Goal: Task Accomplishment & Management: Manage account settings

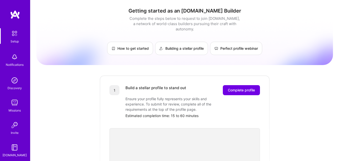
click at [20, 59] on div "Notifications" at bounding box center [14, 59] width 31 height 17
click at [13, 18] on img at bounding box center [15, 14] width 10 height 9
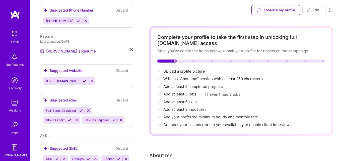
scroll to position [151, 0]
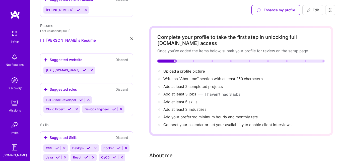
click at [82, 98] on icon at bounding box center [81, 100] width 4 height 4
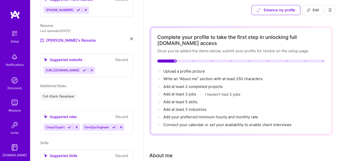
scroll to position [226, 0]
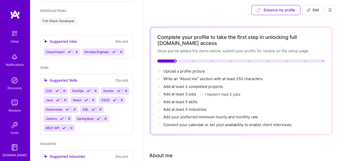
click at [117, 93] on icon at bounding box center [119, 91] width 4 height 4
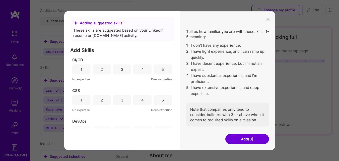
click at [59, 103] on div "Adding suggested skills These skills are suggested based on your LinkedIn, resu…" at bounding box center [169, 80] width 339 height 161
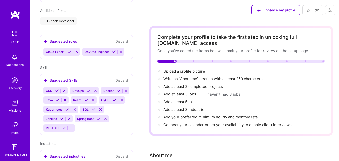
click at [58, 89] on icon at bounding box center [57, 91] width 4 height 4
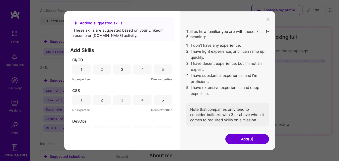
click at [159, 74] on div "5" at bounding box center [163, 69] width 18 height 10
click at [147, 100] on div "4" at bounding box center [142, 100] width 18 height 10
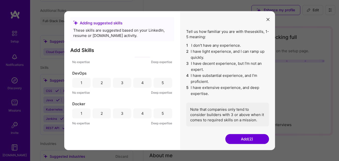
scroll to position [75, 0]
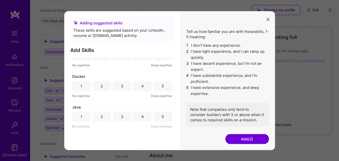
click at [142, 82] on div "4" at bounding box center [142, 86] width 18 height 10
click at [157, 115] on div "5" at bounding box center [163, 116] width 18 height 10
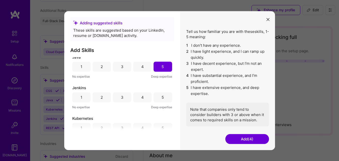
scroll to position [125, 0]
click at [158, 100] on div "5" at bounding box center [163, 97] width 18 height 10
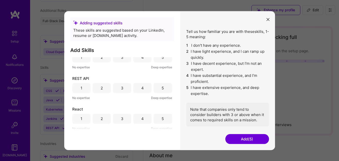
click at [158, 100] on div "CI/CD 1 2 3 4 5 No expertise Deep expertise CSS 1 2 3 4 5 No expertise Deep exp…" at bounding box center [122, 93] width 104 height 72
click at [162, 59] on div "5" at bounding box center [163, 57] width 2 height 5
click at [162, 86] on div "5" at bounding box center [163, 87] width 2 height 5
click at [164, 118] on div "5" at bounding box center [163, 118] width 18 height 10
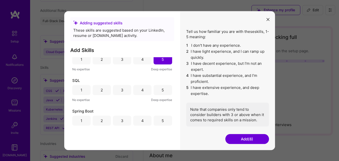
scroll to position [258, 0]
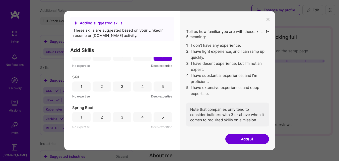
click at [160, 82] on div "5" at bounding box center [163, 86] width 18 height 10
click at [162, 115] on div "5" at bounding box center [163, 116] width 2 height 5
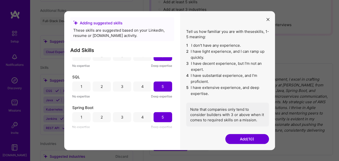
scroll to position [100, 0]
click at [240, 138] on button "Add (10)" at bounding box center [247, 139] width 44 height 10
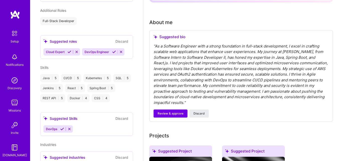
scroll to position [288, 0]
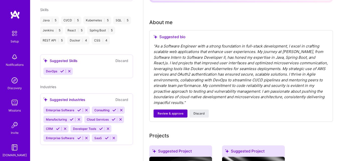
click at [170, 112] on span "Review & approve" at bounding box center [171, 113] width 26 height 5
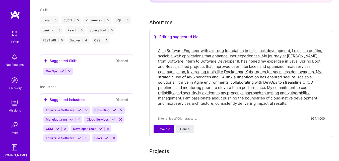
click at [166, 131] on button "Save bio" at bounding box center [164, 129] width 21 height 8
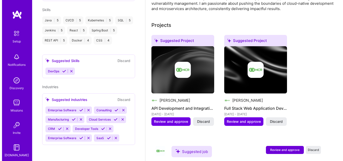
scroll to position [176, 0]
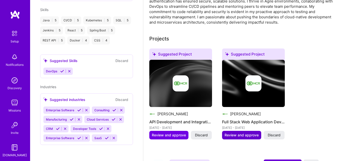
click at [227, 135] on span "Review and approve" at bounding box center [242, 134] width 34 height 5
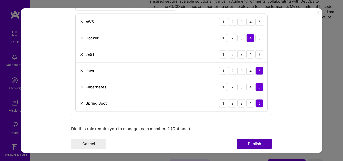
scroll to position [279, 0]
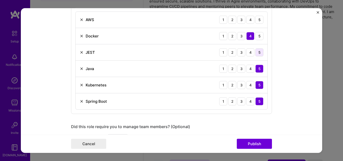
click at [255, 53] on div "5" at bounding box center [259, 52] width 8 height 8
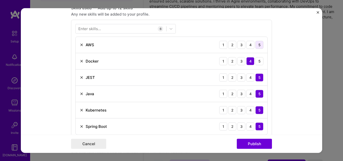
click at [258, 44] on div "5" at bounding box center [259, 45] width 8 height 8
click at [249, 45] on div "4" at bounding box center [250, 45] width 8 height 8
click at [251, 140] on button "Publish" at bounding box center [254, 144] width 35 height 10
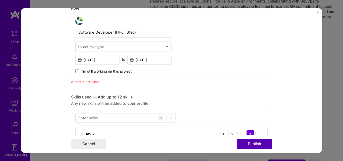
scroll to position [168, 0]
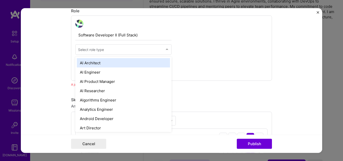
click at [127, 47] on input "text" at bounding box center [120, 49] width 85 height 5
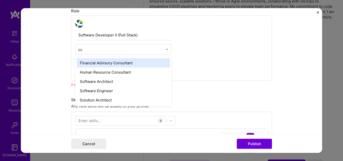
type input "sof"
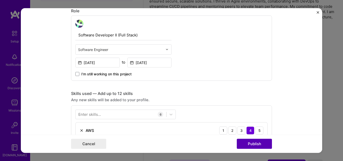
click at [254, 148] on button "Publish" at bounding box center [254, 144] width 35 height 10
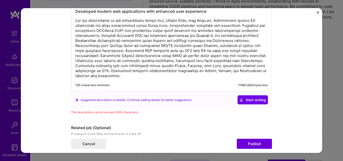
scroll to position [521, 0]
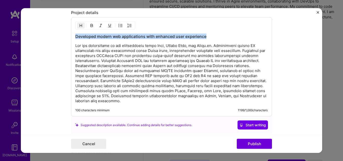
drag, startPoint x: 211, startPoint y: 37, endPoint x: 67, endPoint y: 30, distance: 143.7
click at [67, 30] on form "Editing suggested project This project is suggested based on your LinkedIn, res…" at bounding box center [171, 80] width 301 height 145
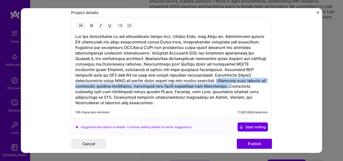
drag, startPoint x: 164, startPoint y: 82, endPoint x: 197, endPoint y: 87, distance: 33.5
click at [197, 87] on h3 at bounding box center [171, 70] width 192 height 72
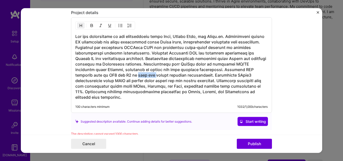
drag, startPoint x: 103, startPoint y: 74, endPoint x: 85, endPoint y: 75, distance: 18.4
click at [85, 75] on h3 at bounding box center [171, 67] width 192 height 66
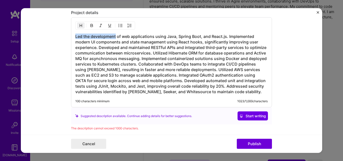
drag, startPoint x: 113, startPoint y: 37, endPoint x: 57, endPoint y: 32, distance: 56.4
click at [57, 32] on form "Editing suggested project This project is suggested based on your LinkedIn, res…" at bounding box center [171, 80] width 301 height 145
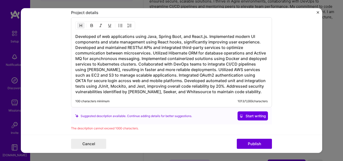
click at [131, 36] on h3 "Developed of web applications using Java, Spring Boot, and React.js. Implemente…" at bounding box center [171, 64] width 192 height 61
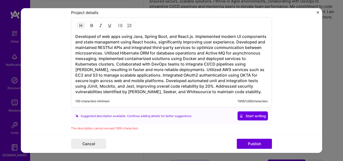
click at [228, 37] on h3 "Developed of web apps using Java, Spring Boot, and React.js. Implemented modern…" at bounding box center [171, 64] width 192 height 61
click at [255, 143] on button "Publish" at bounding box center [254, 144] width 35 height 10
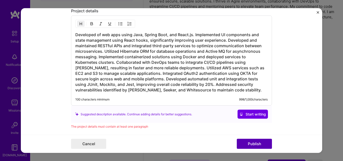
click at [255, 143] on button "Publish" at bounding box center [254, 144] width 35 height 10
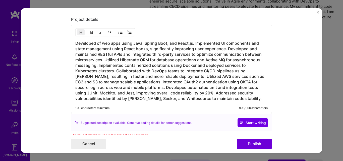
scroll to position [512, 0]
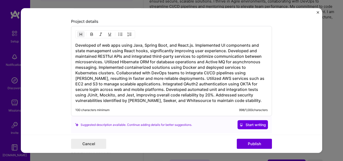
click at [114, 72] on h3 "Developed of web apps using Java, Spring Boot, and React.js. Implemented UI com…" at bounding box center [171, 72] width 192 height 61
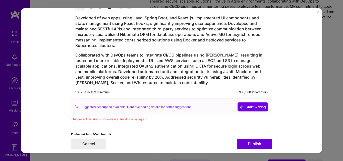
scroll to position [571, 0]
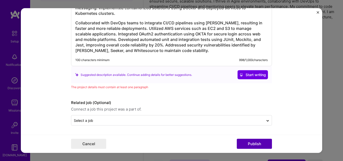
click at [252, 143] on button "Publish" at bounding box center [254, 144] width 35 height 10
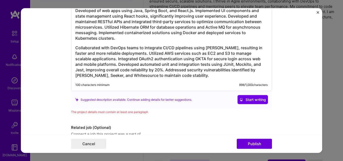
click at [75, 48] on h3 "Collaborated with DevOps teams to integrate CI/CD pipelines using [PERSON_NAME]…" at bounding box center [171, 61] width 192 height 33
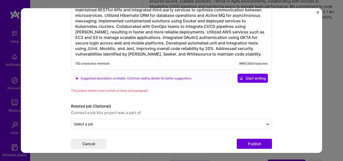
scroll to position [562, 0]
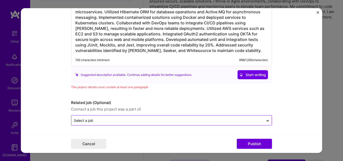
click at [152, 118] on input "text" at bounding box center [167, 120] width 187 height 5
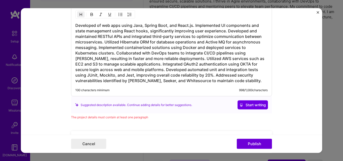
scroll to position [537, 0]
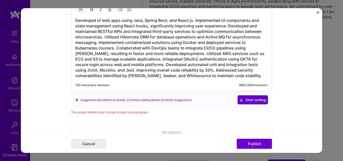
click at [254, 102] on span "Start writing" at bounding box center [252, 99] width 26 height 5
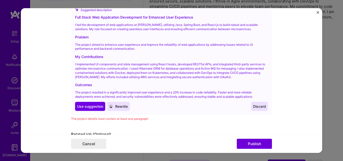
scroll to position [637, 0]
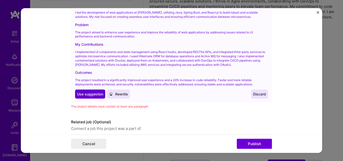
click at [82, 93] on span "Use suggestion" at bounding box center [90, 93] width 26 height 5
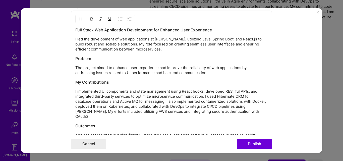
scroll to position [518, 0]
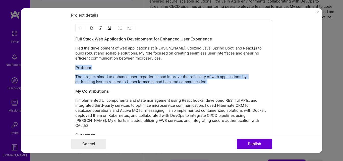
drag, startPoint x: 212, startPoint y: 84, endPoint x: 66, endPoint y: 66, distance: 146.9
click at [66, 66] on form "Editing suggested project This project is suggested based on your LinkedIn, res…" at bounding box center [171, 80] width 301 height 145
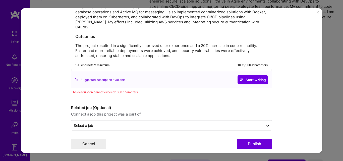
scroll to position [568, 0]
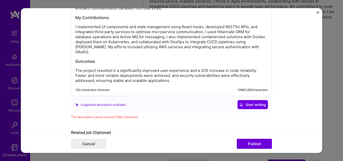
click at [205, 68] on p "The project resulted in a significantly improved user experience and a 20% incr…" at bounding box center [171, 75] width 192 height 15
click at [210, 68] on p "The project resulted in a significantly improved user experience and increase i…" at bounding box center [171, 75] width 192 height 15
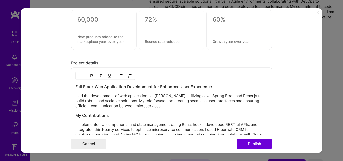
scroll to position [468, 0]
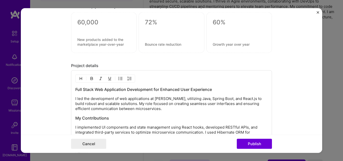
drag, startPoint x: 136, startPoint y: 104, endPoint x: 161, endPoint y: 108, distance: 24.8
click at [161, 108] on p "I led the development of web applications at [PERSON_NAME], utilizing Java, Spr…" at bounding box center [171, 103] width 192 height 15
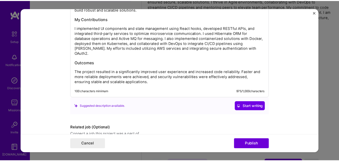
scroll to position [582, 0]
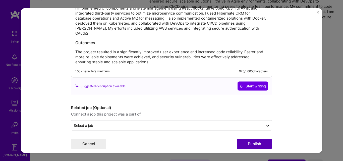
click at [259, 146] on button "Publish" at bounding box center [254, 144] width 35 height 10
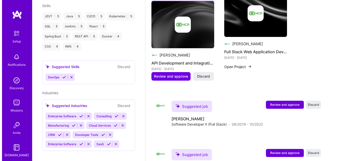
scroll to position [268, 0]
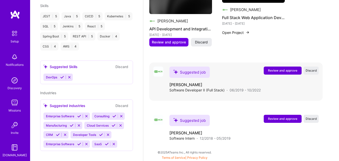
click at [288, 70] on span "Review and approve" at bounding box center [282, 70] width 29 height 4
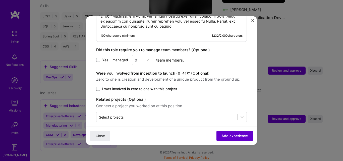
scroll to position [437, 0]
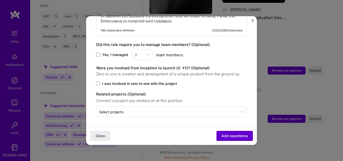
click at [238, 135] on span "Add experience" at bounding box center [234, 135] width 26 height 5
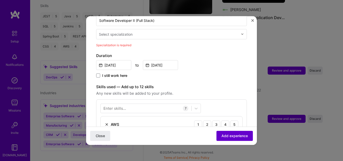
scroll to position [104, 0]
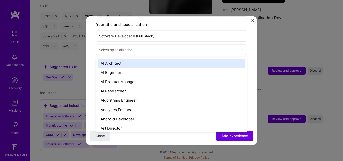
click at [172, 45] on div "Select specialization" at bounding box center [168, 50] width 144 height 10
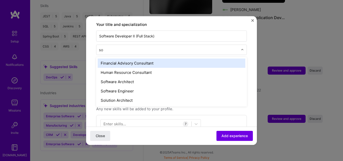
type input "sof"
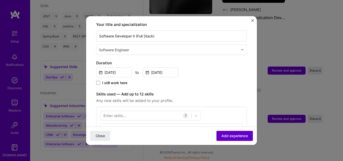
click at [223, 135] on span "Add experience" at bounding box center [234, 135] width 26 height 5
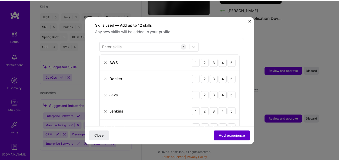
scroll to position [174, 0]
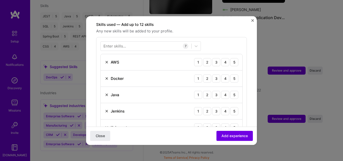
click at [252, 20] on img "Close" at bounding box center [252, 20] width 3 height 3
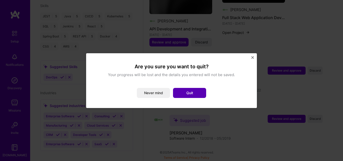
click at [187, 94] on button "Quit" at bounding box center [189, 93] width 33 height 10
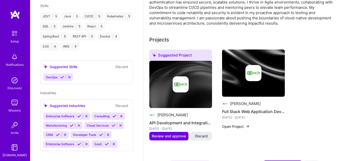
scroll to position [0, 0]
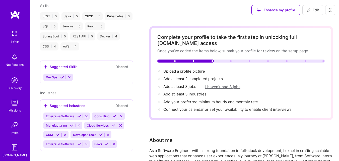
click at [224, 87] on button "I haven't had 3 jobs" at bounding box center [222, 86] width 35 height 5
